Goal: Find specific page/section: Find specific page/section

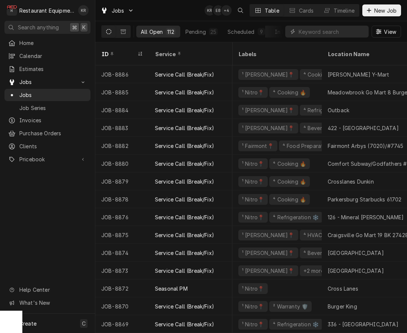
scroll to position [0, 7]
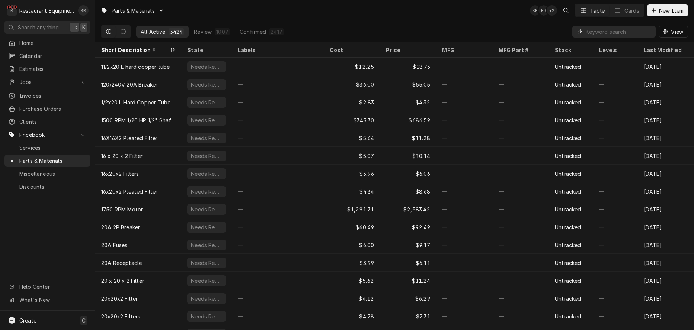
click at [608, 32] on input "Dynamic Content Wrapper" at bounding box center [619, 32] width 66 height 12
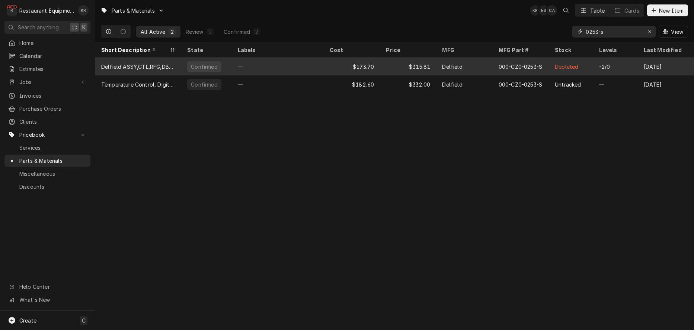
type input "0253-s"
click at [291, 69] on div "—" at bounding box center [278, 67] width 92 height 18
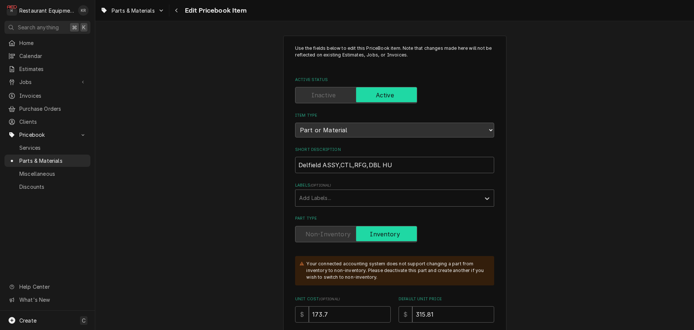
type textarea "x"
click at [177, 12] on icon "Navigate back" at bounding box center [176, 10] width 3 height 5
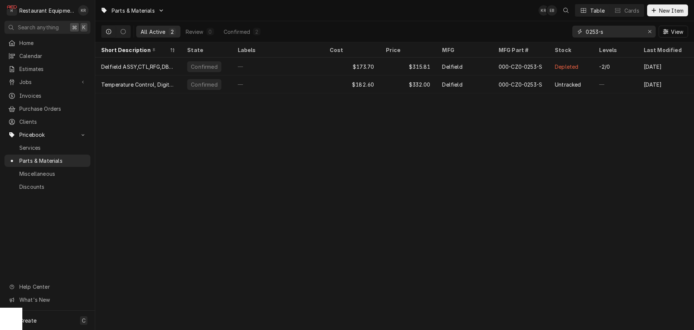
click at [648, 32] on icon "Erase input" at bounding box center [650, 31] width 4 height 5
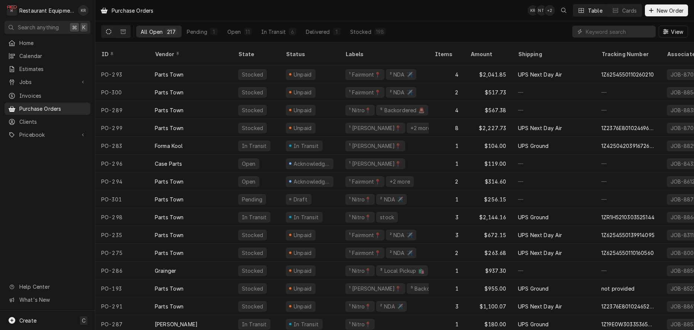
scroll to position [0, 0]
